Goal: Task Accomplishment & Management: Complete application form

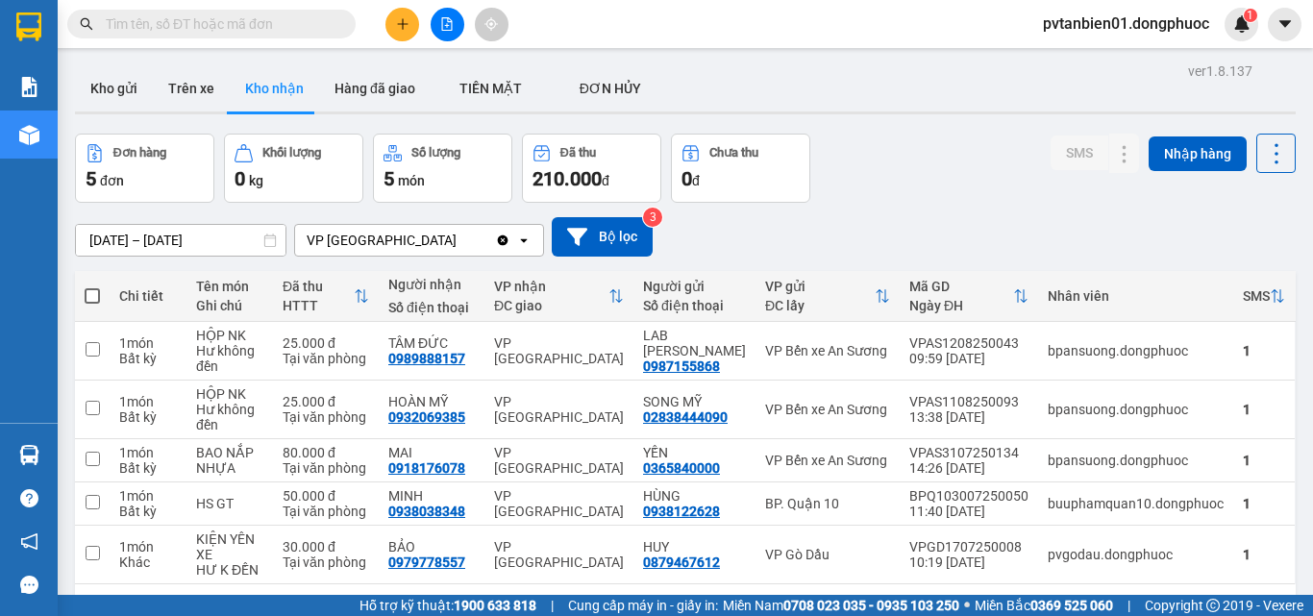
click at [66, 454] on main "ver 1.8.137 Kho gửi Trên xe Kho nhận Hàng đã giao TIỀN MẶT ĐƠN HỦY Đơn hàng 5…" at bounding box center [656, 297] width 1313 height 595
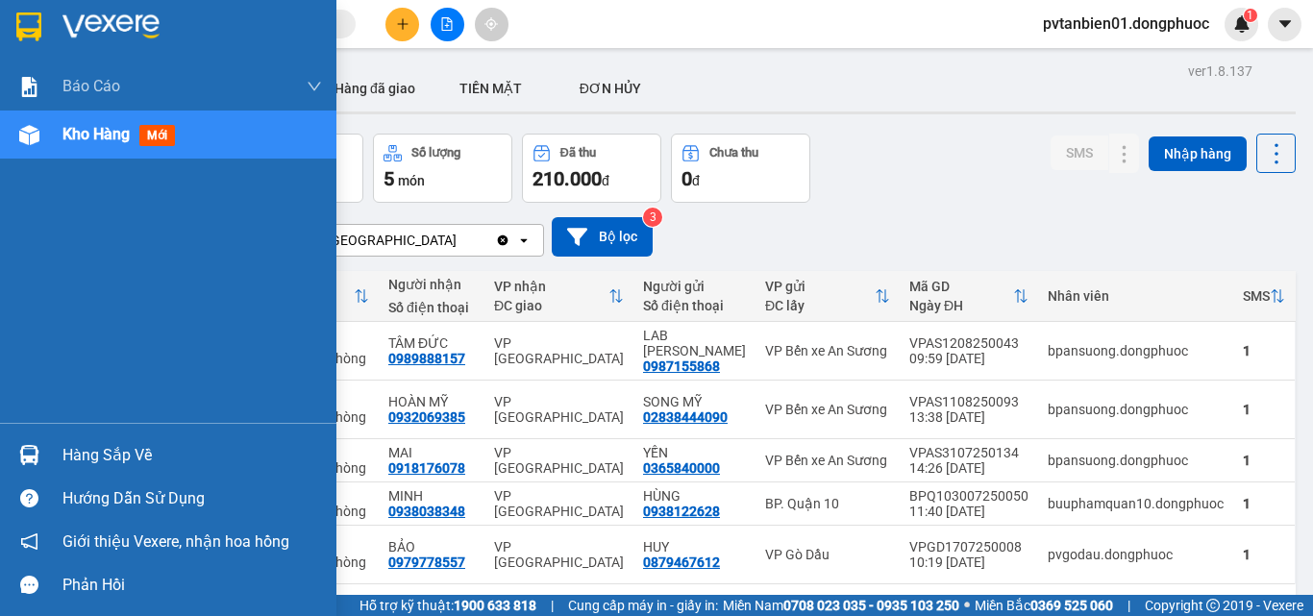
click at [36, 445] on img at bounding box center [29, 455] width 20 height 20
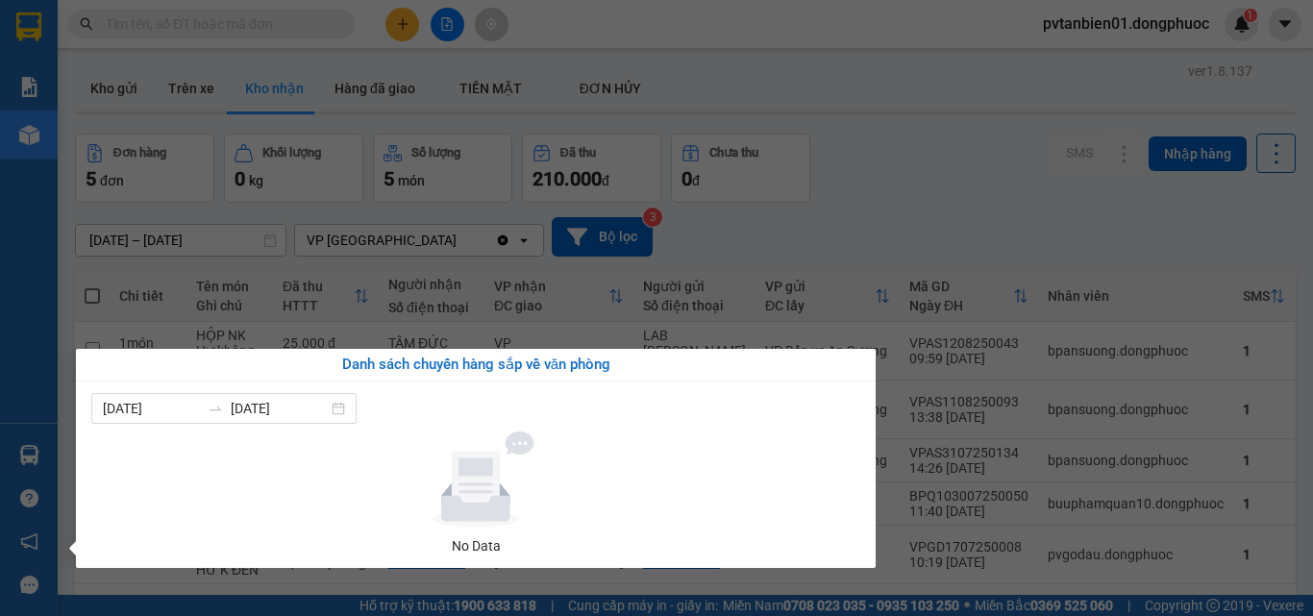
click at [899, 190] on section "Kết quả tìm kiếm ( 0 ) Bộ lọc Ngày tạo đơn gần nhất No Data pvtanbien01.dongphu…" at bounding box center [656, 308] width 1313 height 616
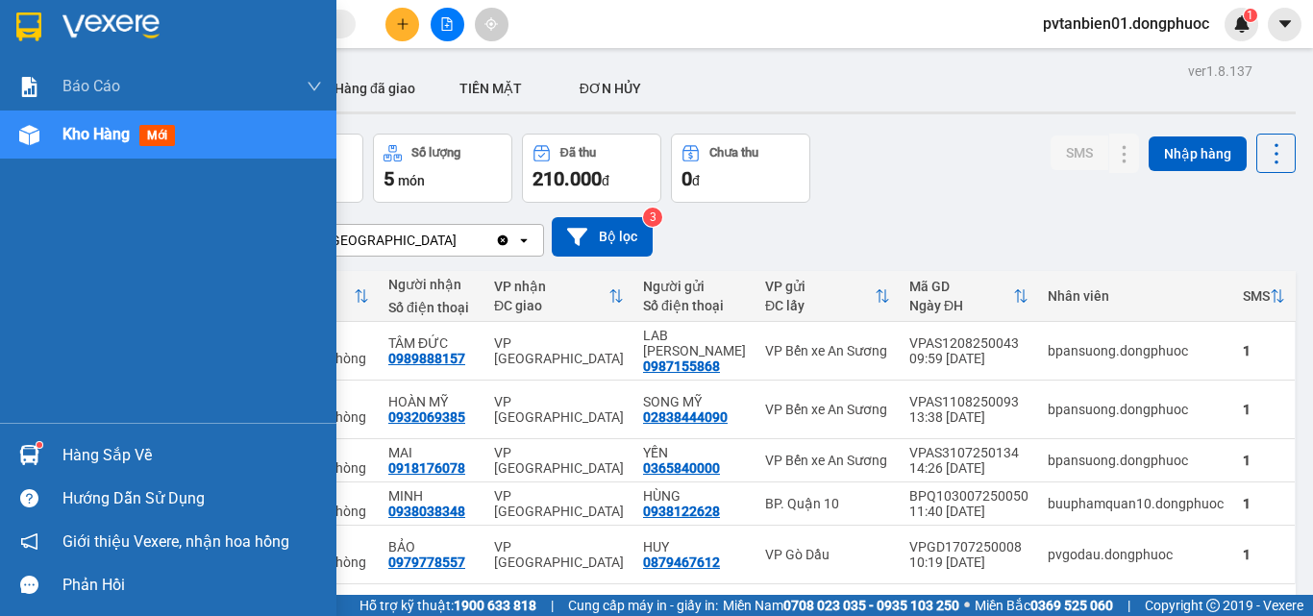
click at [30, 451] on img at bounding box center [29, 455] width 20 height 20
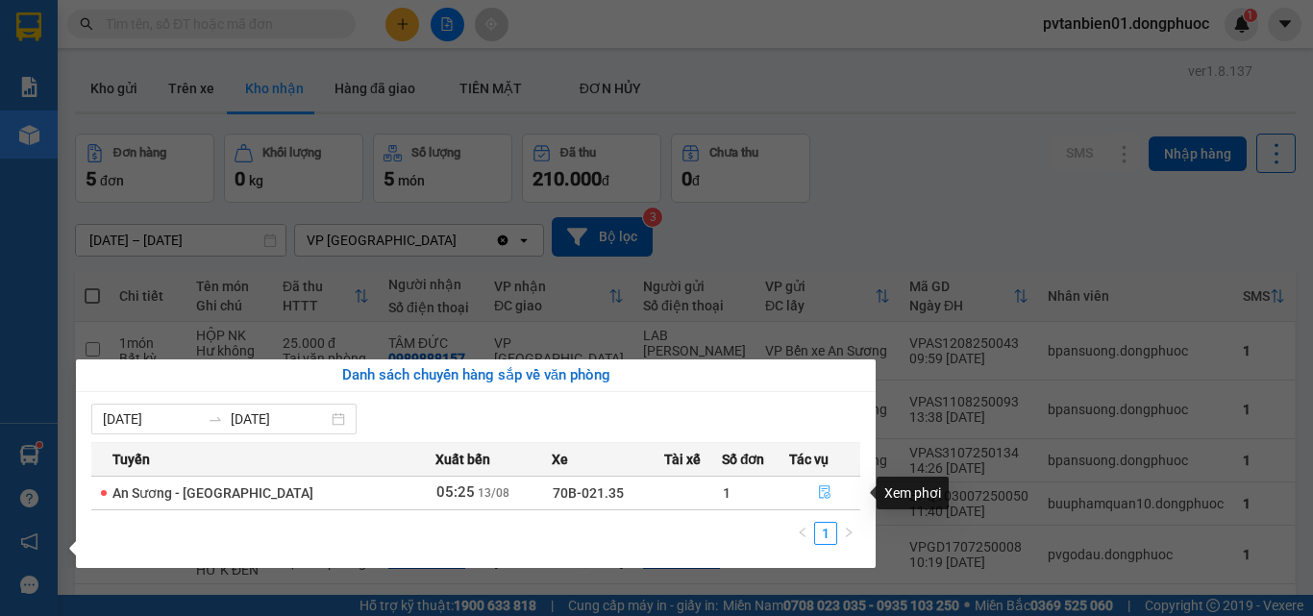
click at [823, 489] on icon "file-done" at bounding box center [825, 492] width 12 height 13
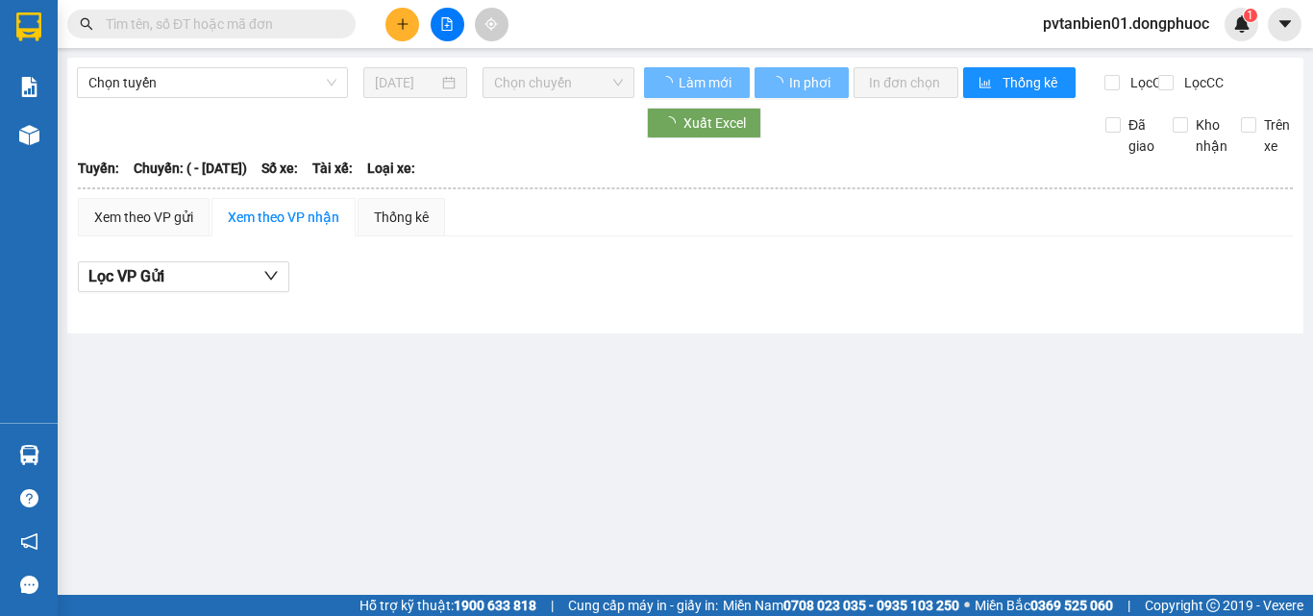
type input "[DATE]"
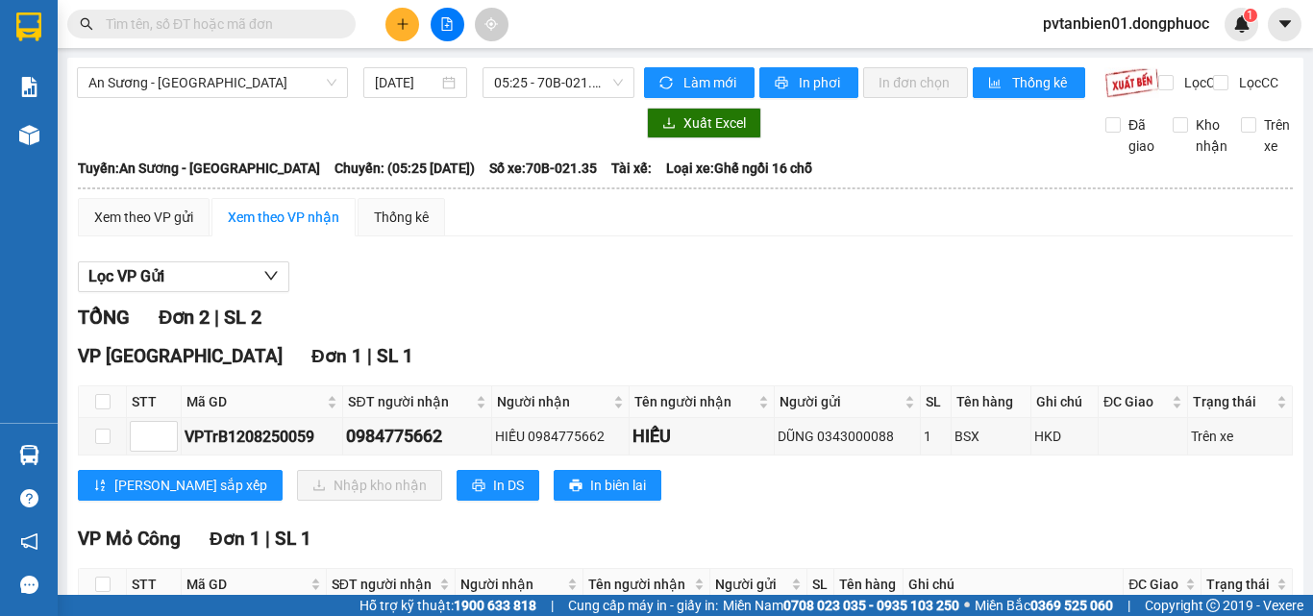
scroll to position [159, 0]
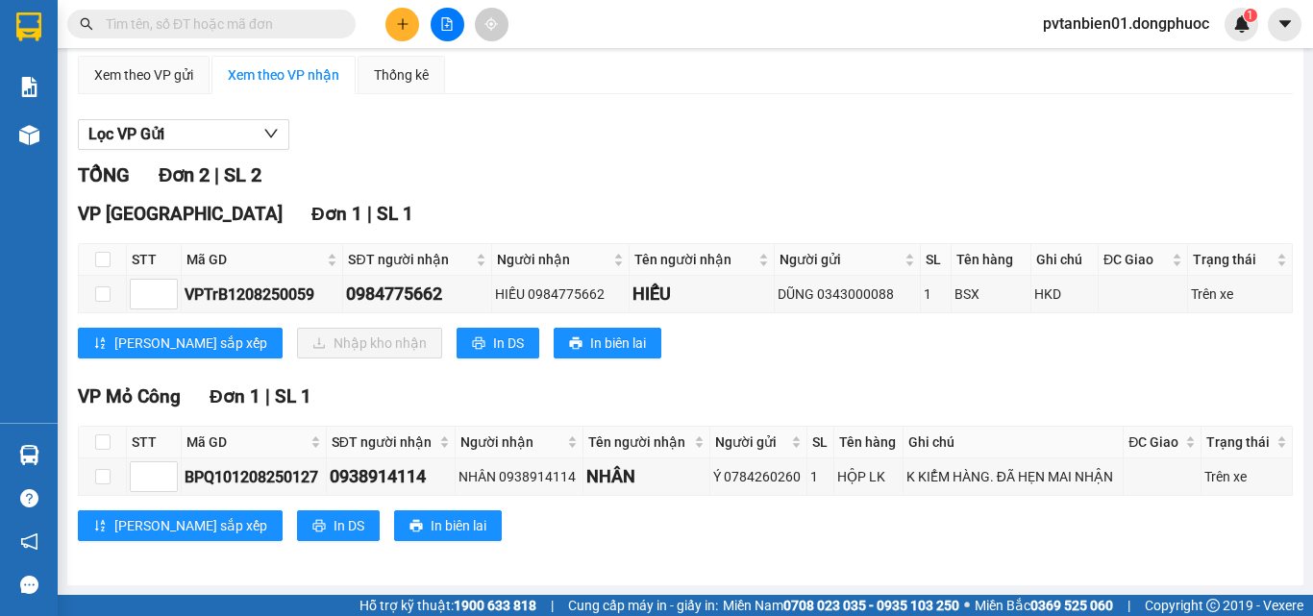
click at [731, 132] on div "Lọc VP Gửi" at bounding box center [685, 135] width 1215 height 32
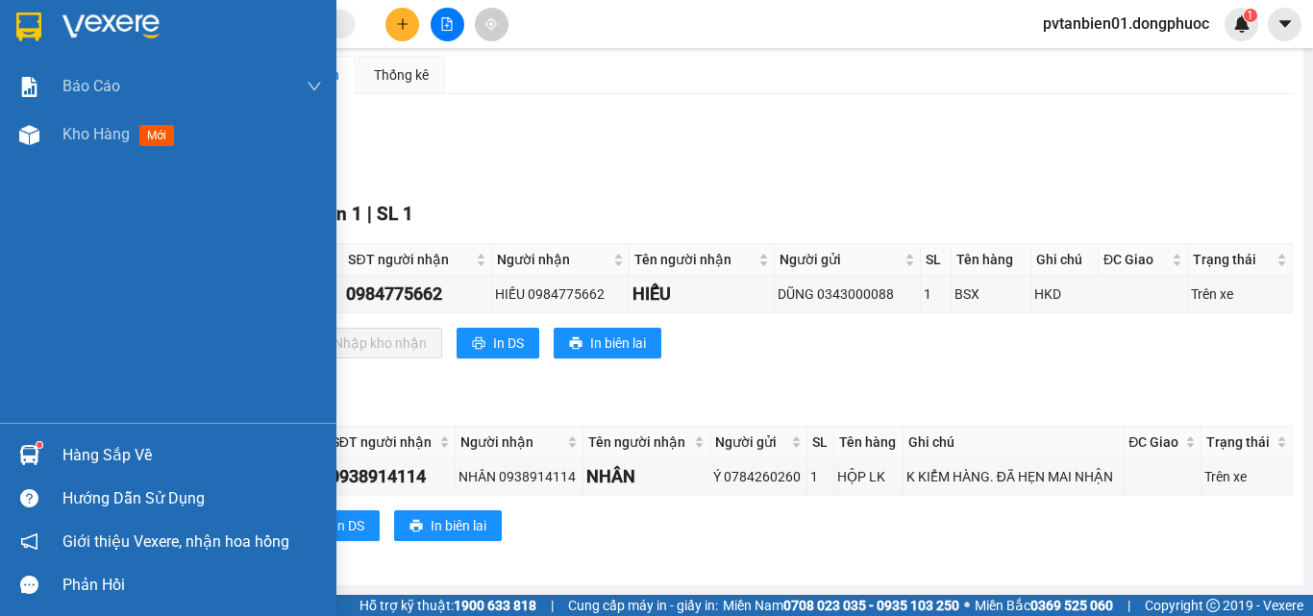
click at [48, 448] on div "Hàng sắp về" at bounding box center [168, 454] width 336 height 43
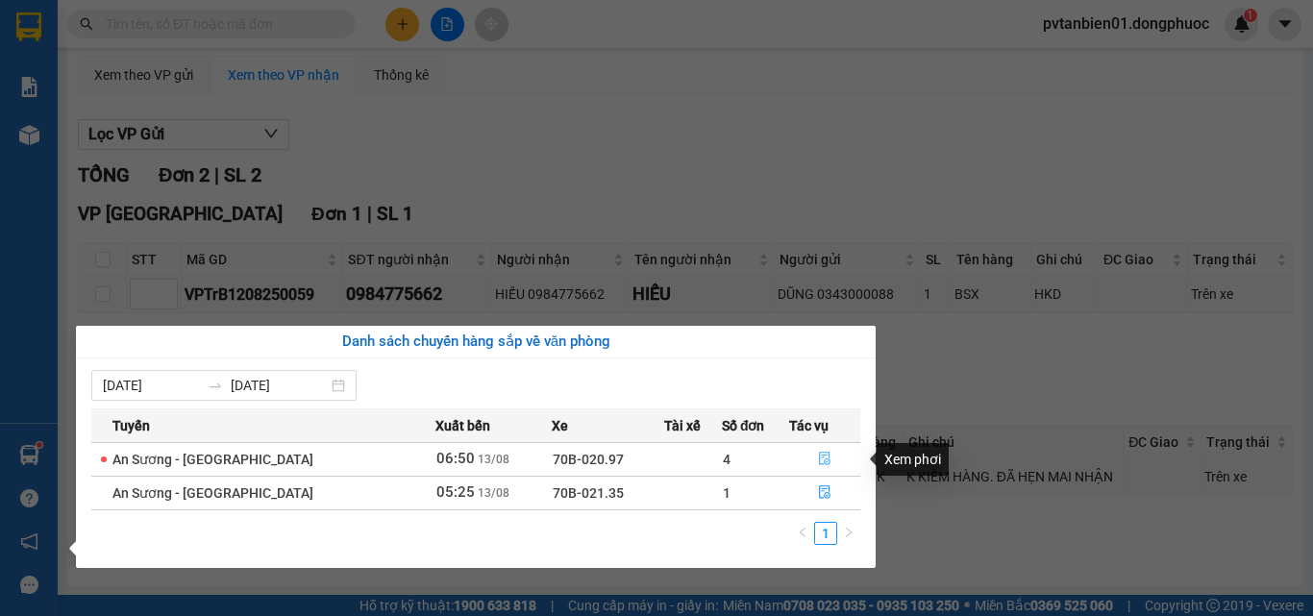
click at [816, 451] on button "button" at bounding box center [824, 459] width 69 height 31
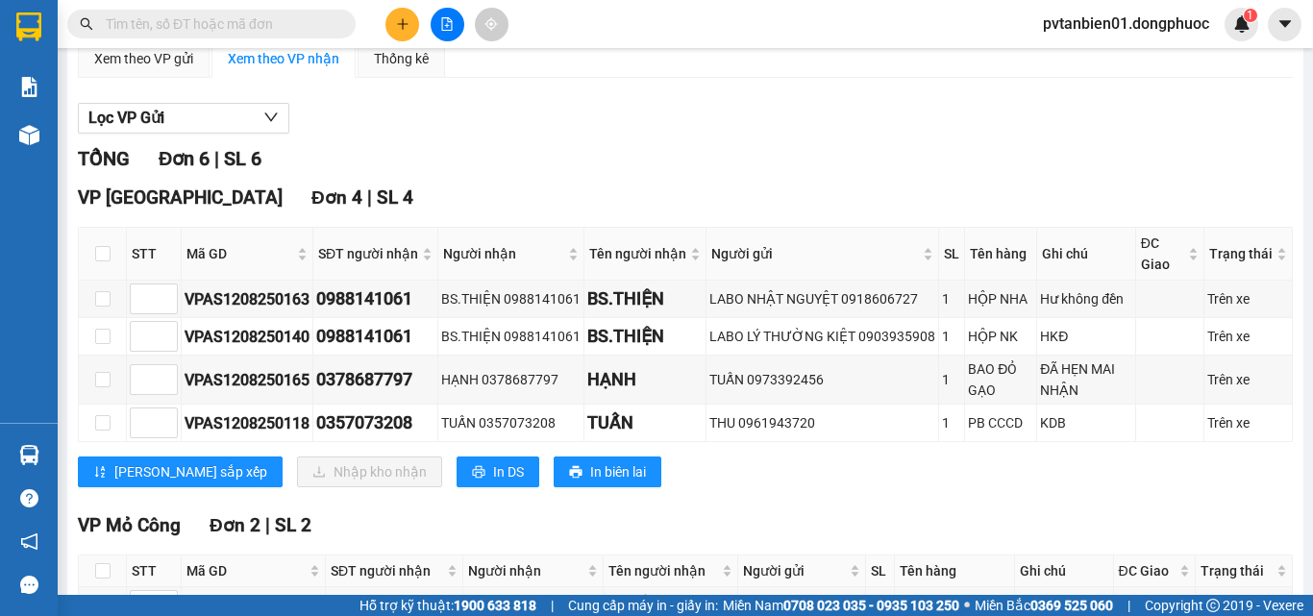
scroll to position [341, 0]
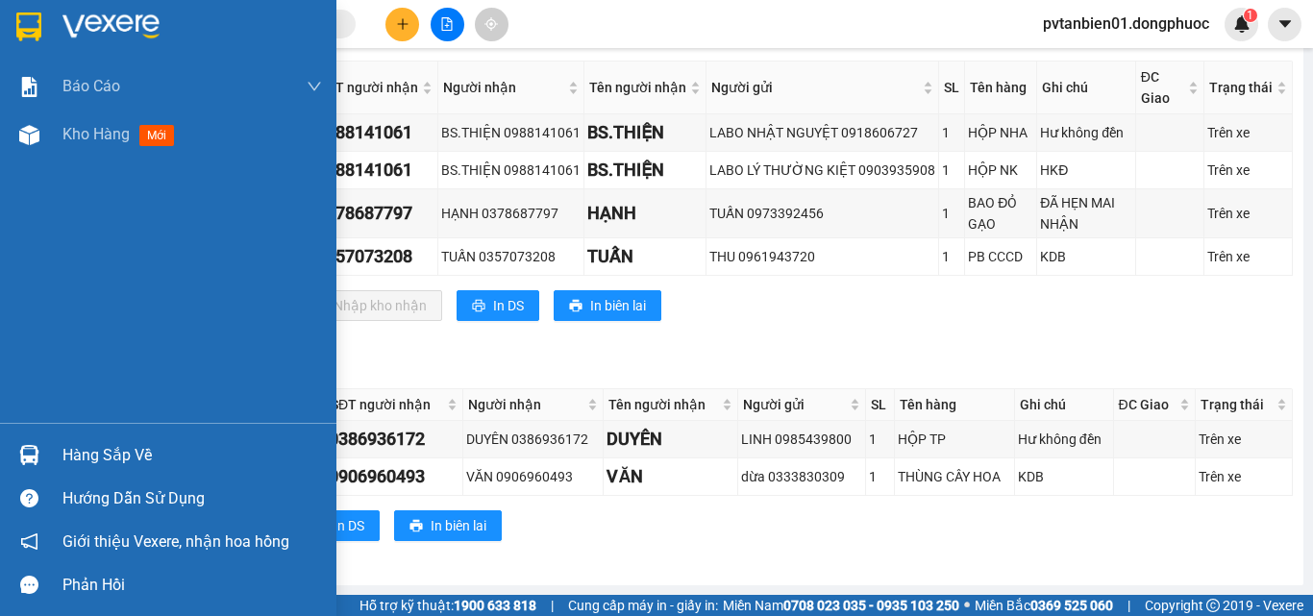
click at [68, 458] on div "Hàng sắp về" at bounding box center [192, 455] width 260 height 29
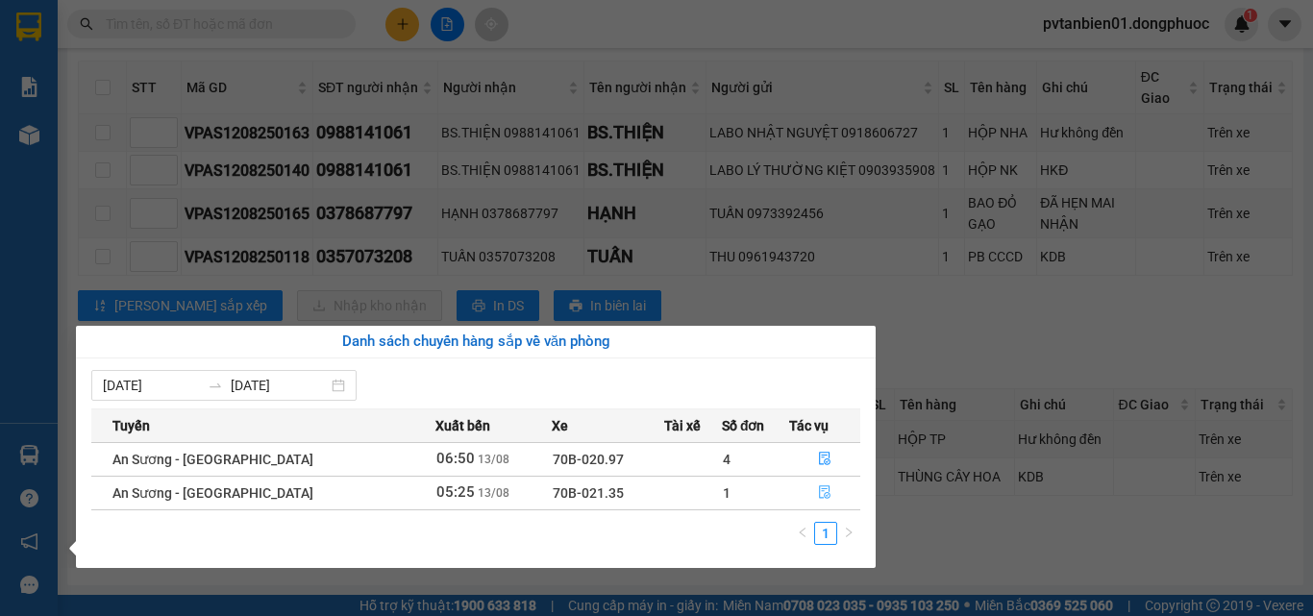
click at [831, 493] on button "button" at bounding box center [824, 493] width 69 height 31
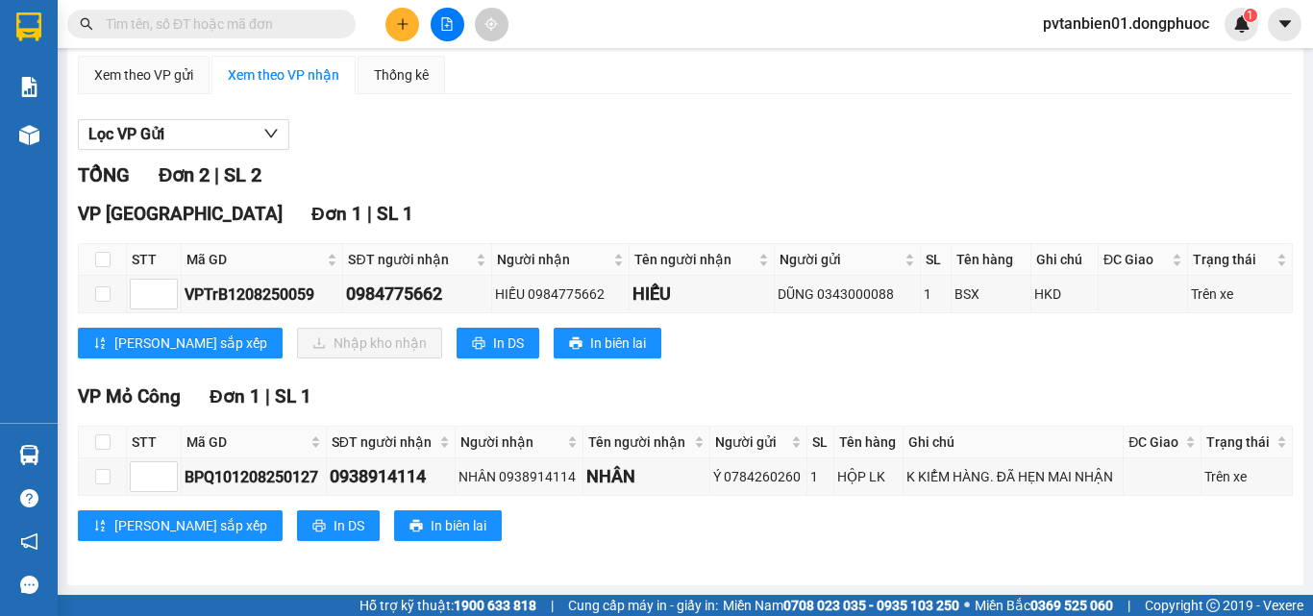
scroll to position [159, 0]
click at [396, 26] on icon "plus" at bounding box center [402, 23] width 13 height 13
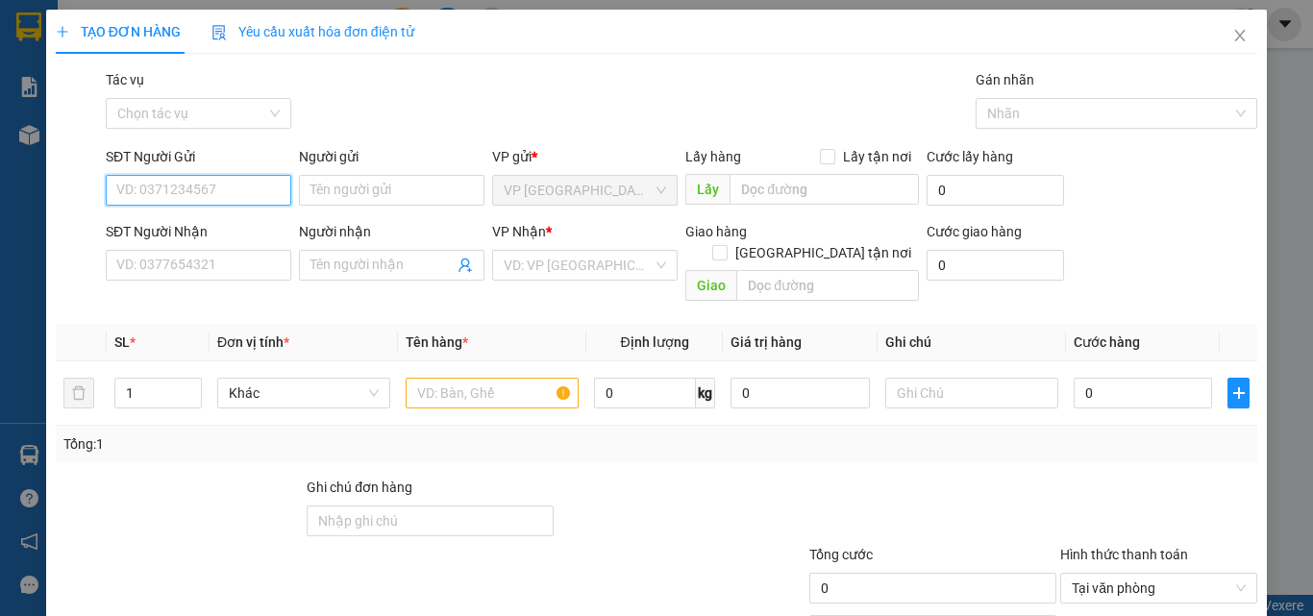
click at [195, 192] on input "SĐT Người Gửi" at bounding box center [198, 190] width 185 height 31
type input "0932063385"
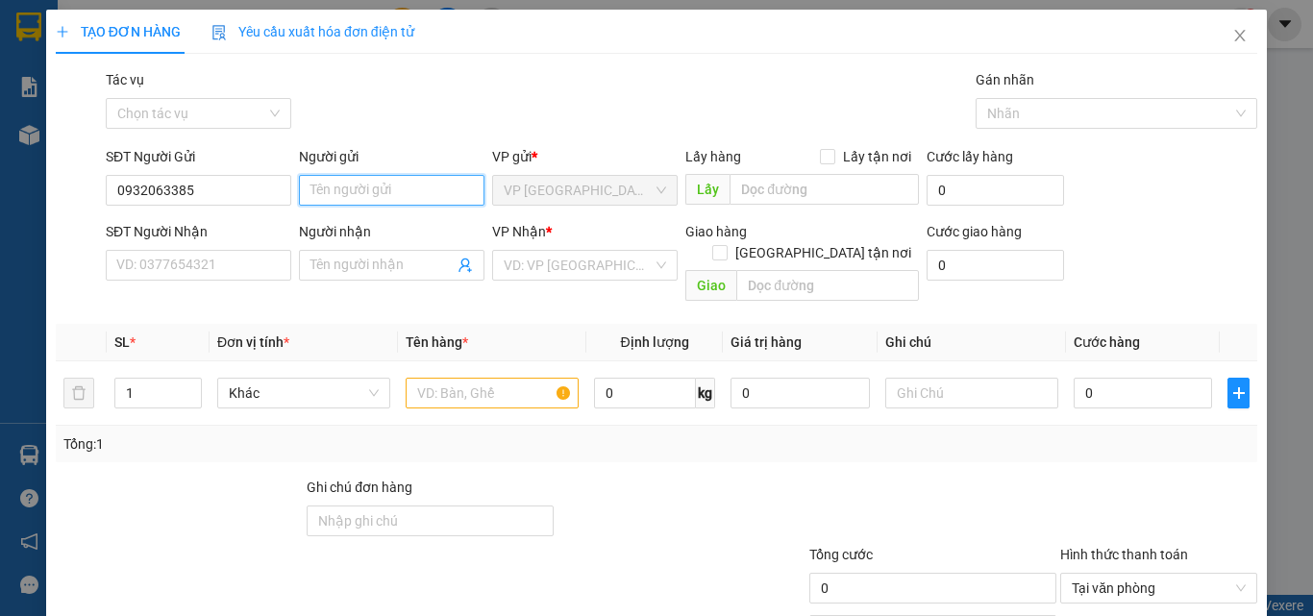
click at [364, 186] on input "Người gửi" at bounding box center [391, 190] width 185 height 31
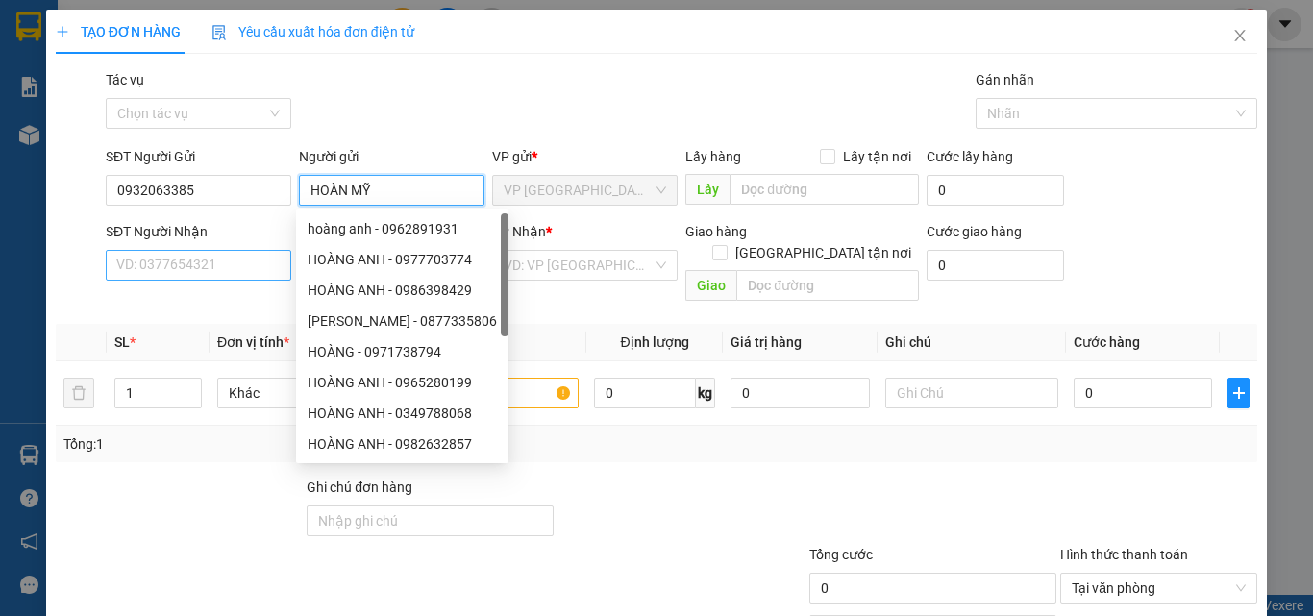
type input "HOÀN MỸ"
click at [219, 263] on input "SĐT Người Nhận" at bounding box center [198, 265] width 185 height 31
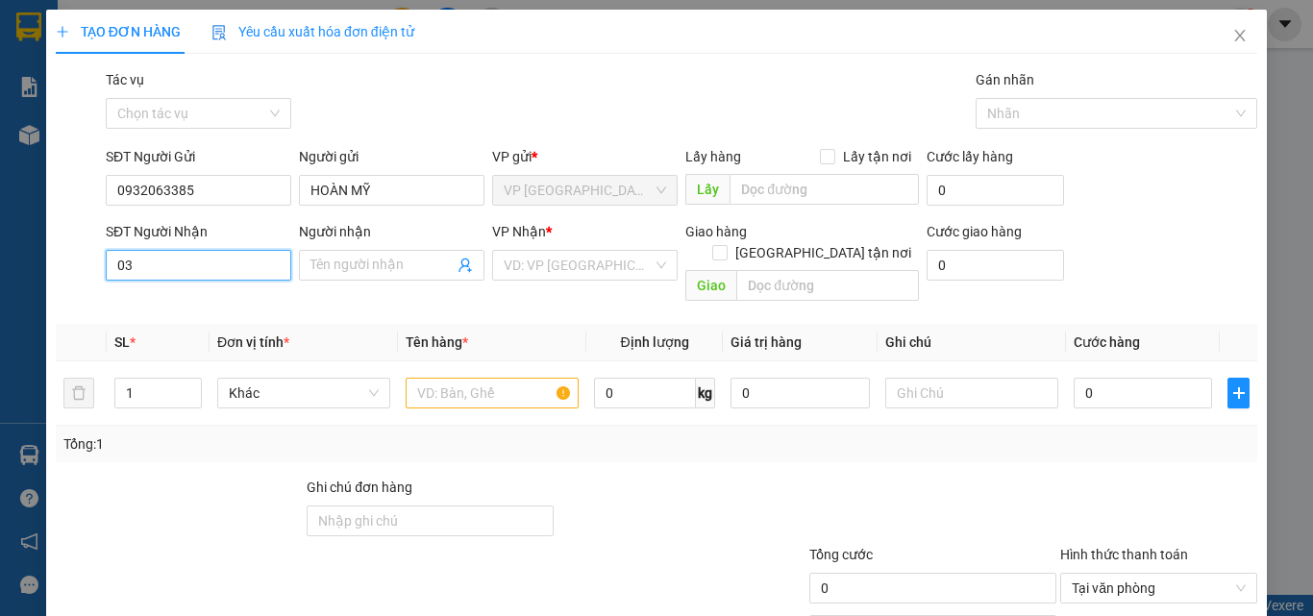
type input "0"
type input "2"
type input "02838444090"
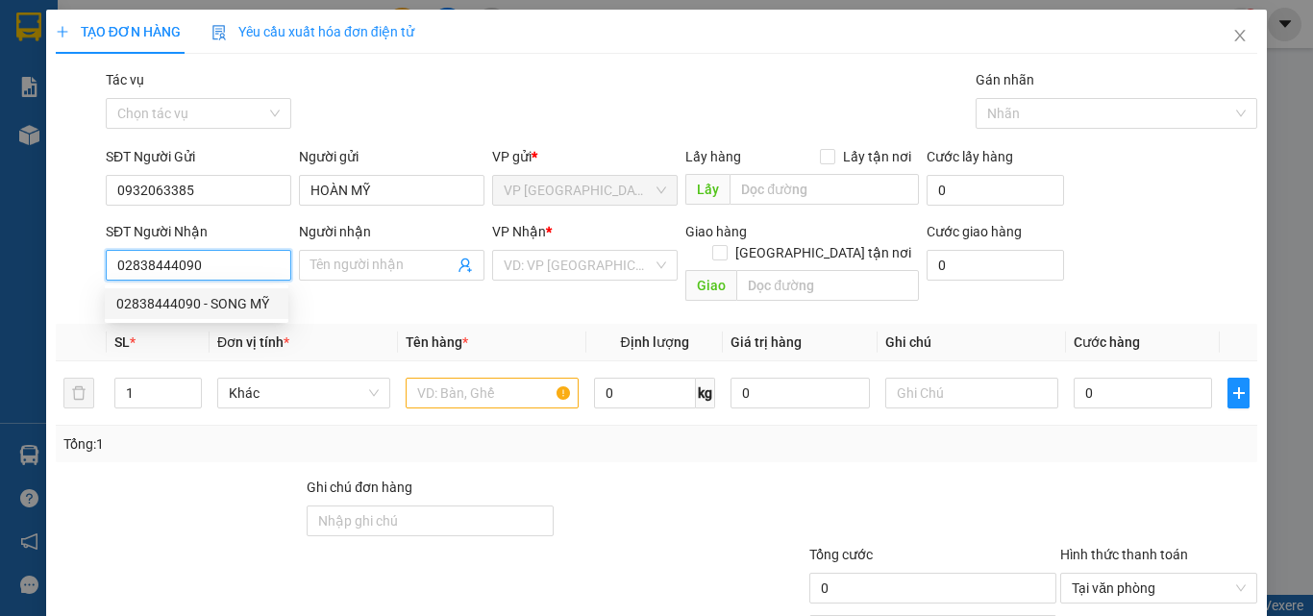
click at [226, 306] on div "02838444090 - SONG MỸ" at bounding box center [196, 303] width 161 height 21
type input "SONG MỸ"
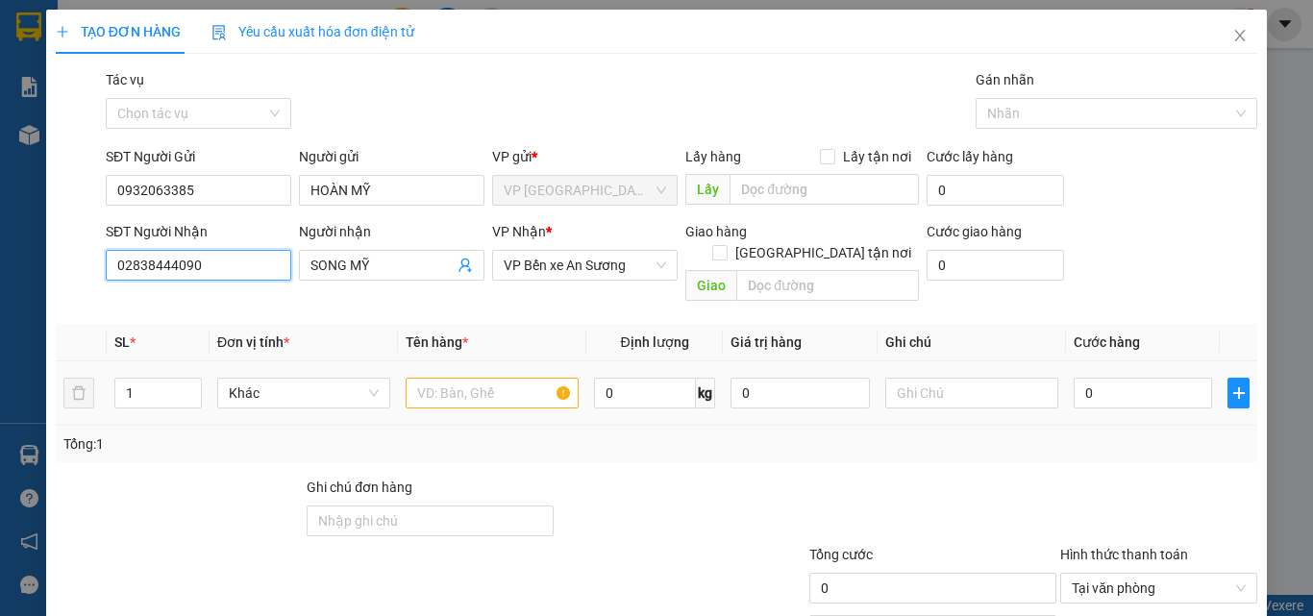
type input "25.000"
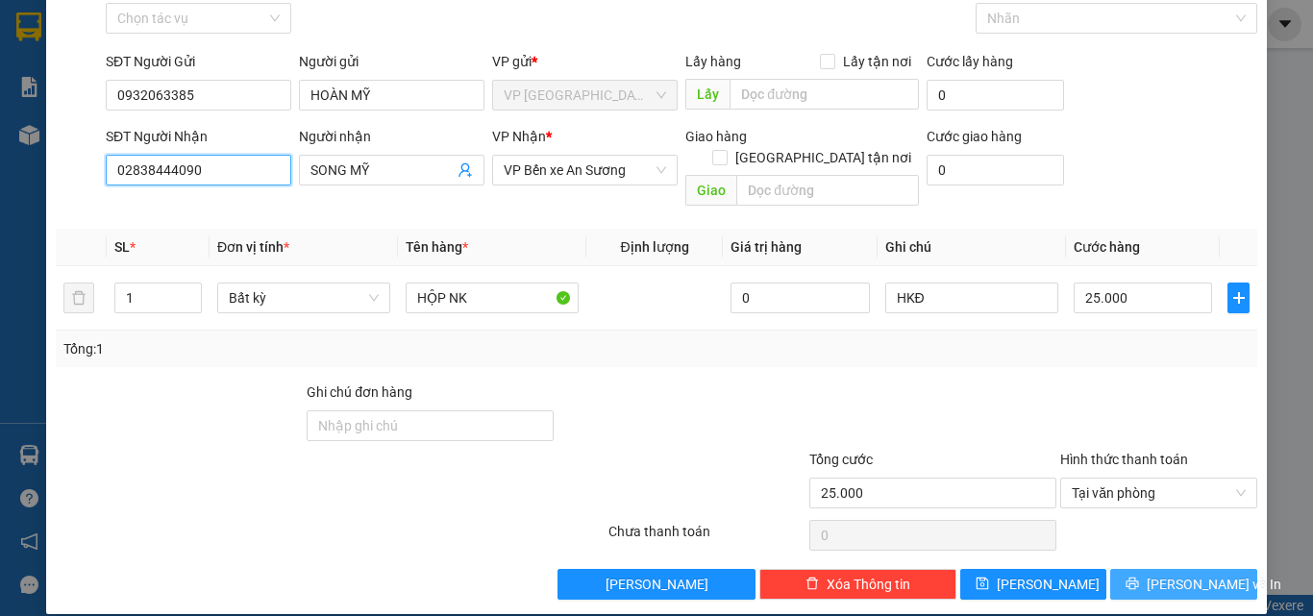
type input "02838444090"
click at [1192, 574] on span "[PERSON_NAME] và In" at bounding box center [1214, 584] width 135 height 21
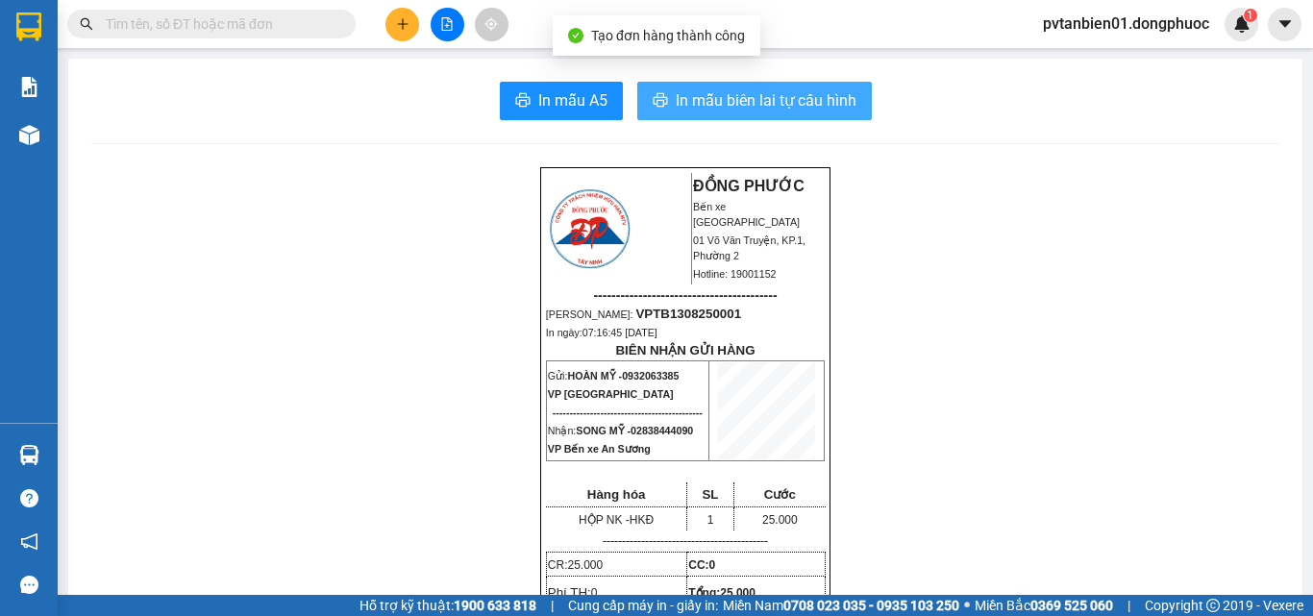
click at [721, 98] on span "In mẫu biên lai tự cấu hình" at bounding box center [766, 100] width 181 height 24
